Goal: Task Accomplishment & Management: Manage account settings

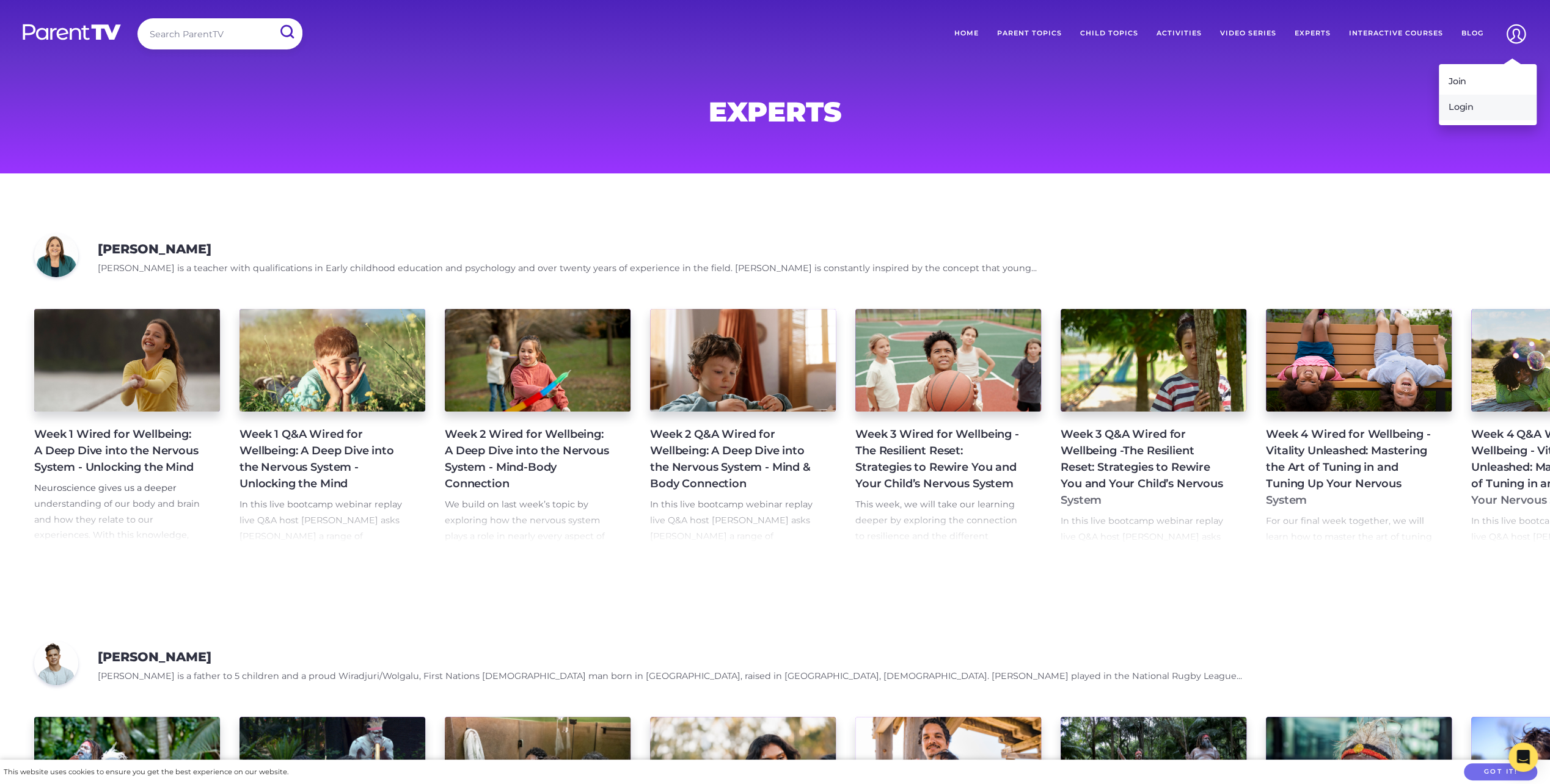
click at [1477, 105] on link "Login" at bounding box center [1488, 107] width 98 height 25
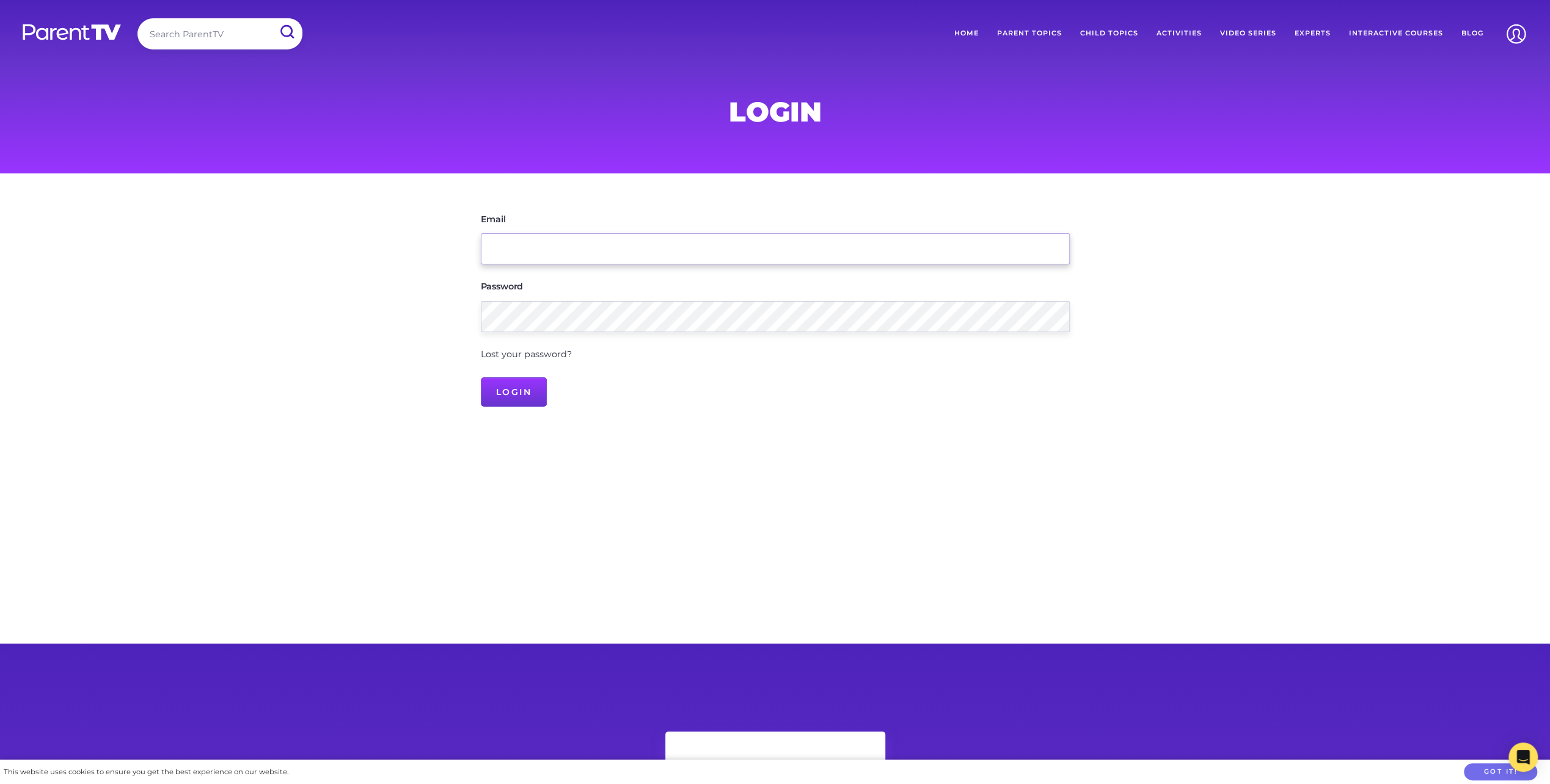
click at [630, 239] on input "Email" at bounding box center [775, 248] width 589 height 31
type input "r.chorazy7@gmail.com"
click at [481, 377] on input "Login" at bounding box center [514, 392] width 67 height 29
click at [560, 374] on link "Lost your password?" at bounding box center [526, 370] width 91 height 11
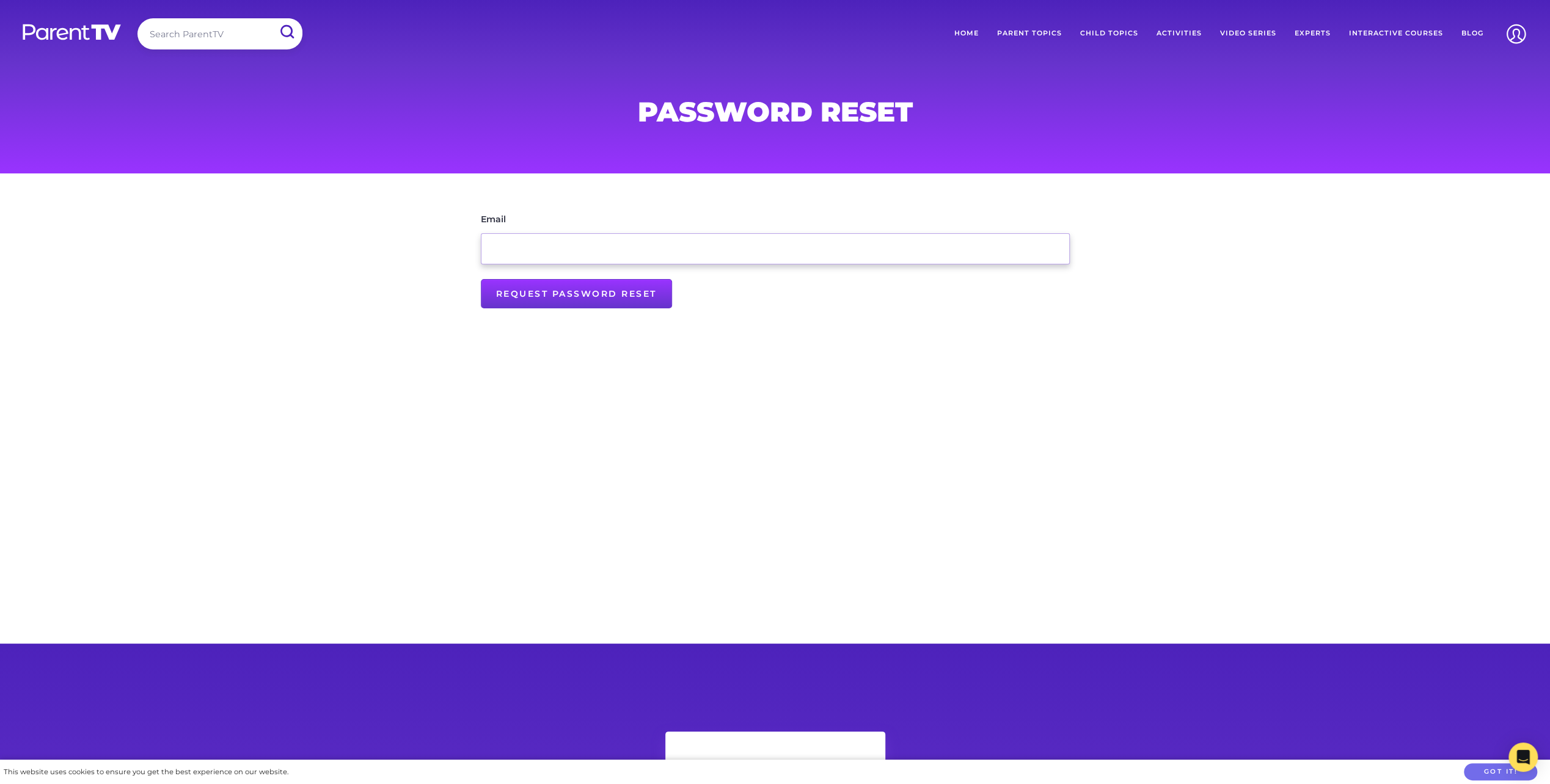
click at [578, 241] on input "Email" at bounding box center [775, 248] width 589 height 31
type input "r.chorazy7@gmail.com"
click at [557, 299] on input "Request Password Reset" at bounding box center [576, 294] width 191 height 29
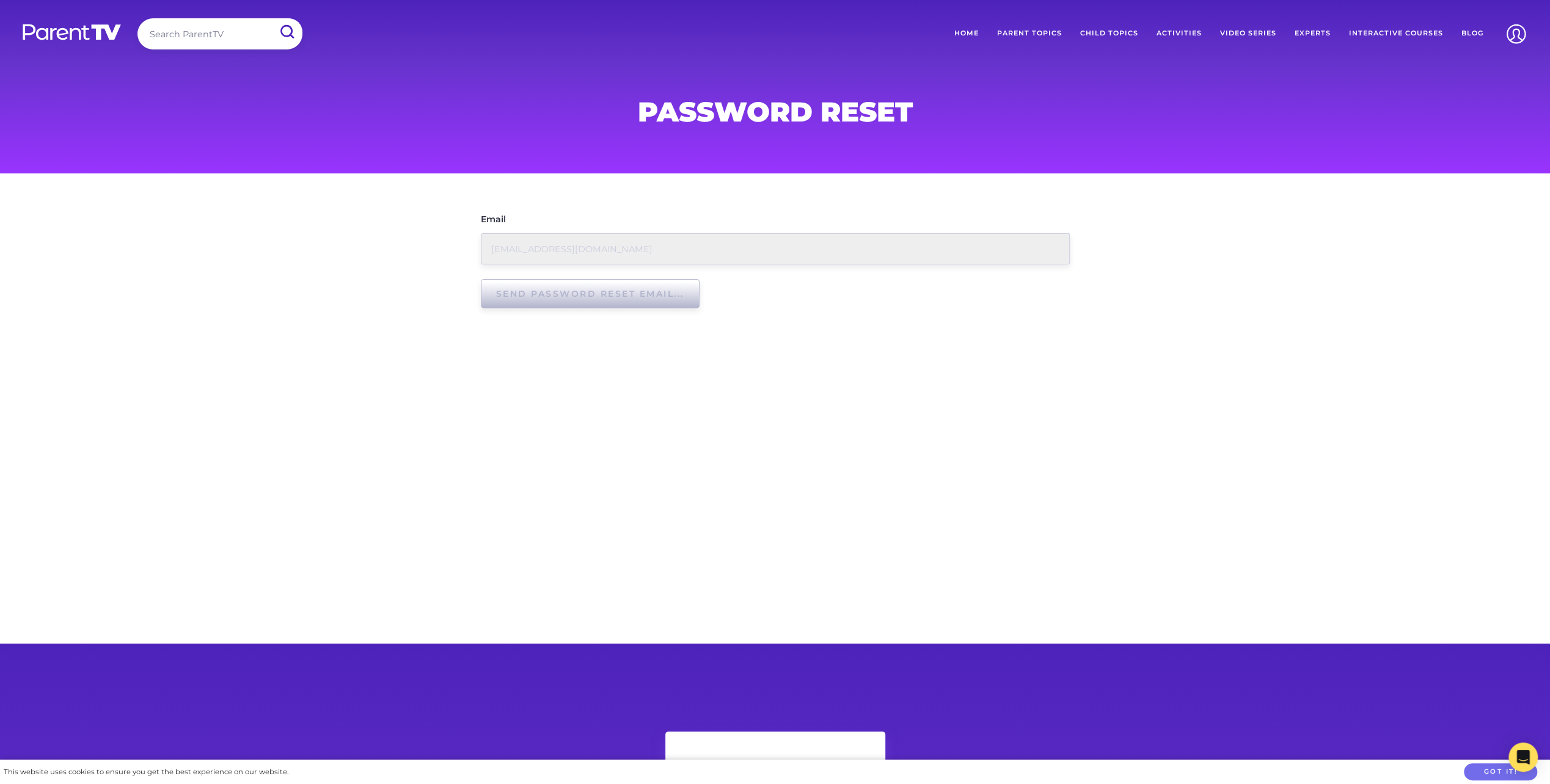
type input "Request Password Reset"
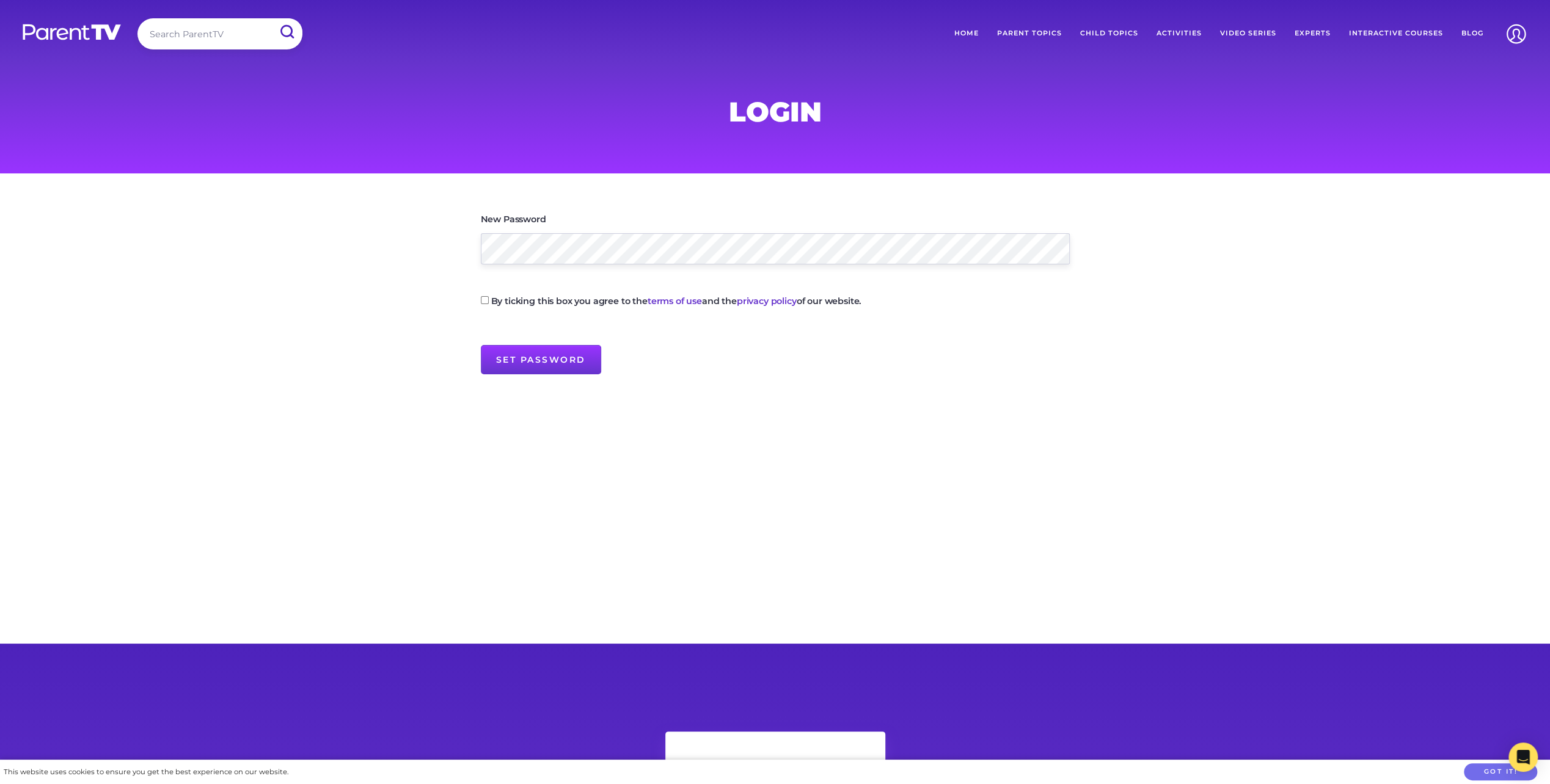
click at [482, 301] on input "By ticking this box you agree to the terms of use and the privacy policy of our…" at bounding box center [485, 300] width 8 height 8
checkbox input "true"
click at [539, 356] on input "Set Password" at bounding box center [541, 360] width 120 height 29
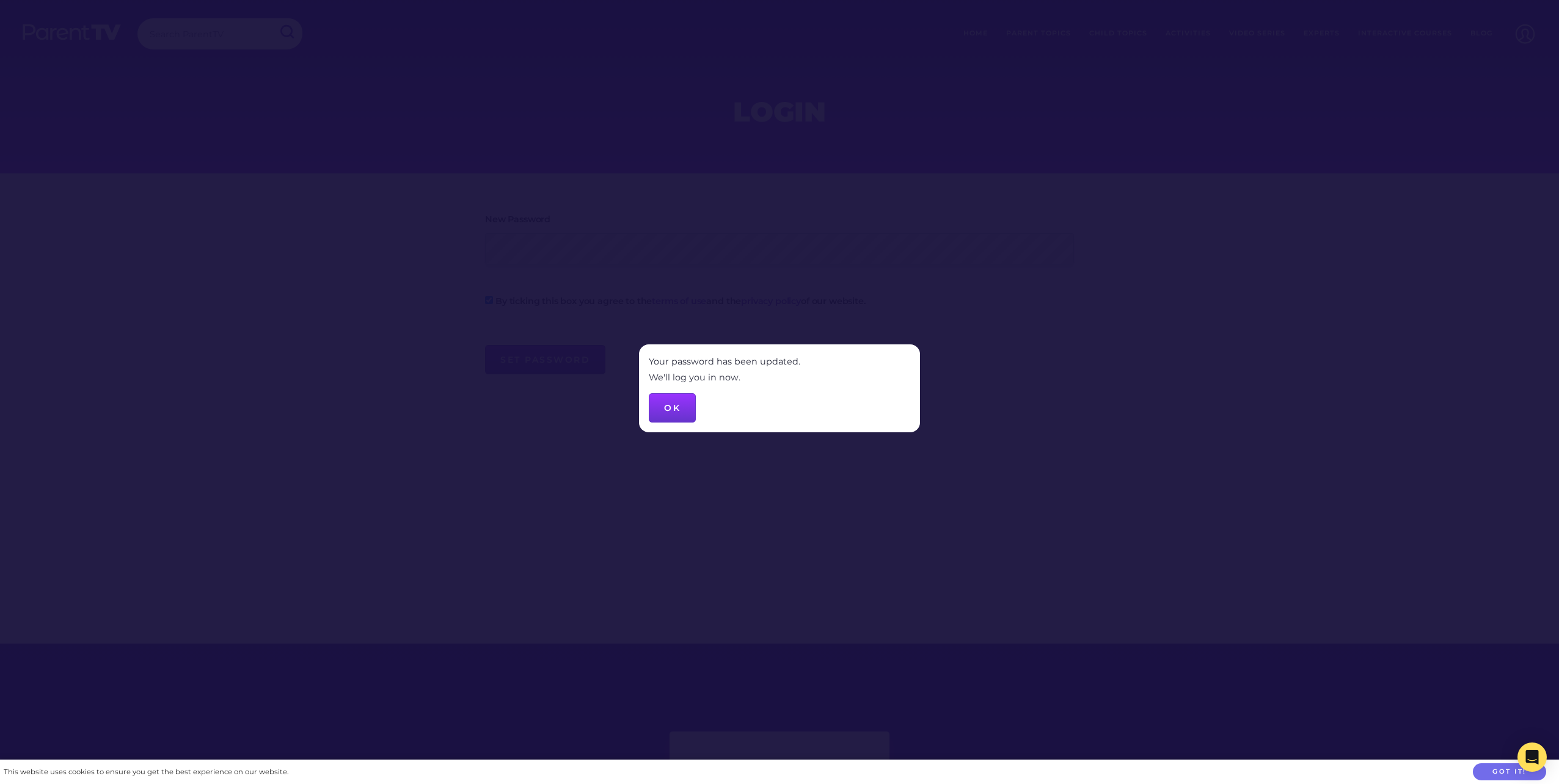
click at [662, 409] on button "OK" at bounding box center [672, 408] width 47 height 29
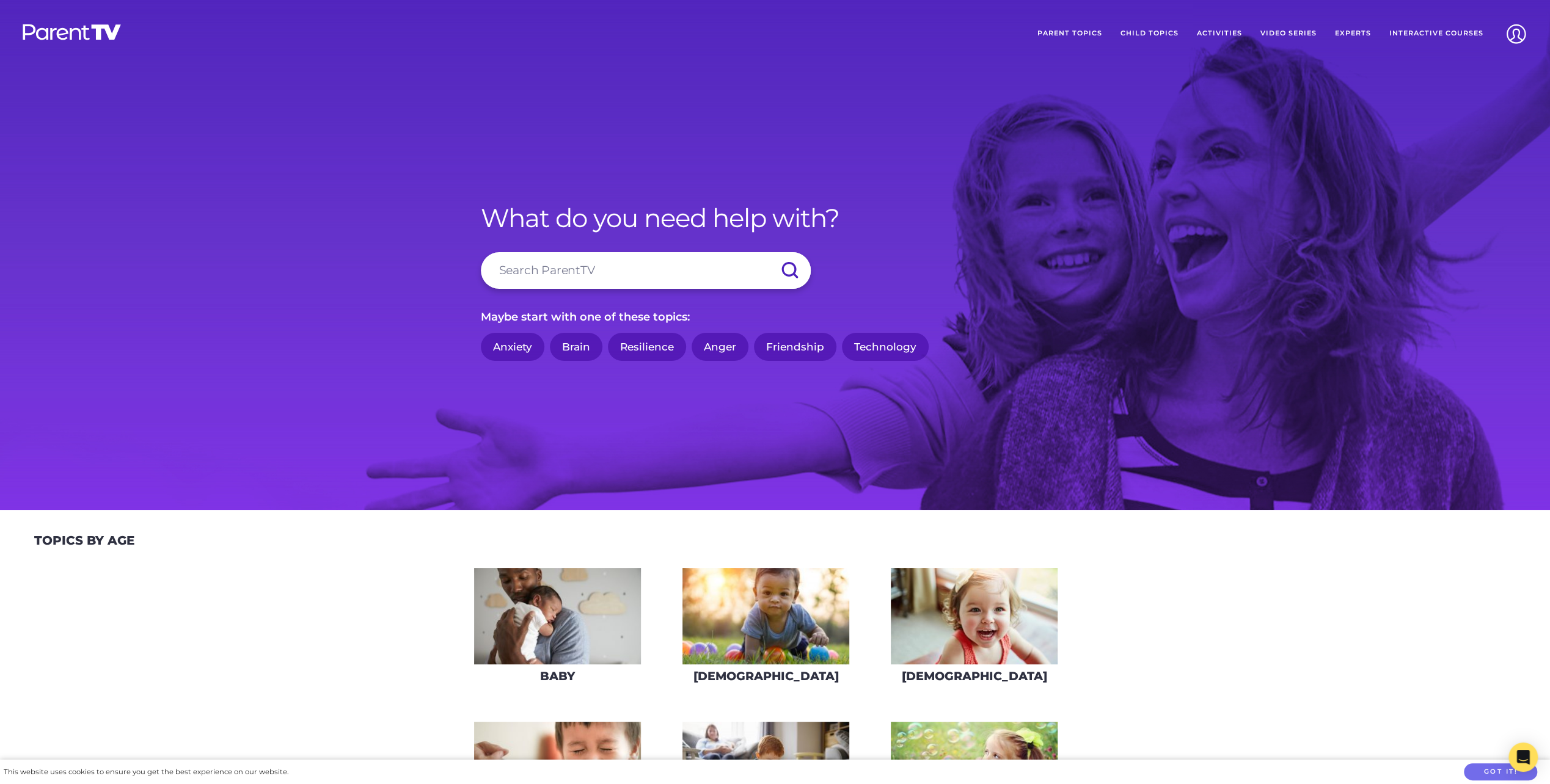
click at [1103, 36] on link "Parent Topics" at bounding box center [1070, 34] width 83 height 30
